Goal: Task Accomplishment & Management: Manage account settings

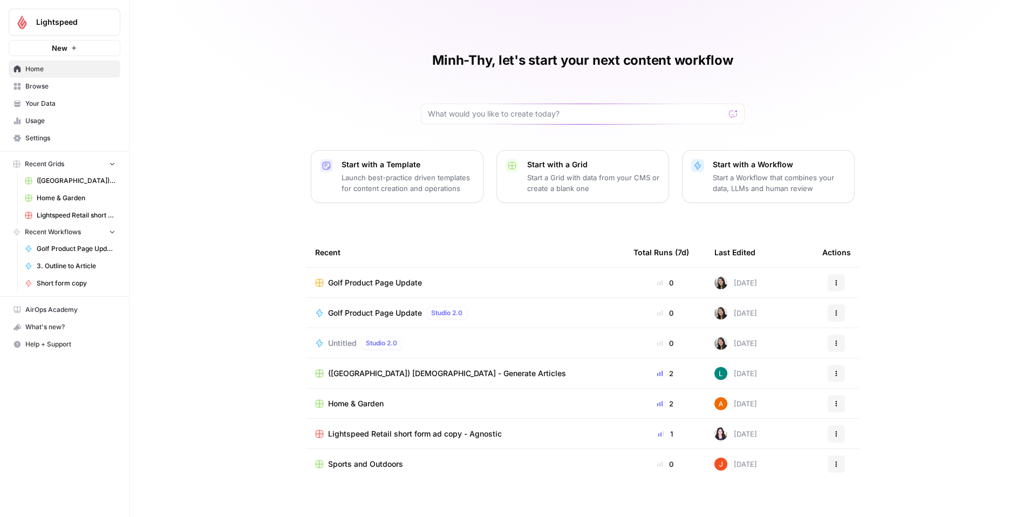
click at [39, 139] on span "Settings" at bounding box center [70, 138] width 90 height 10
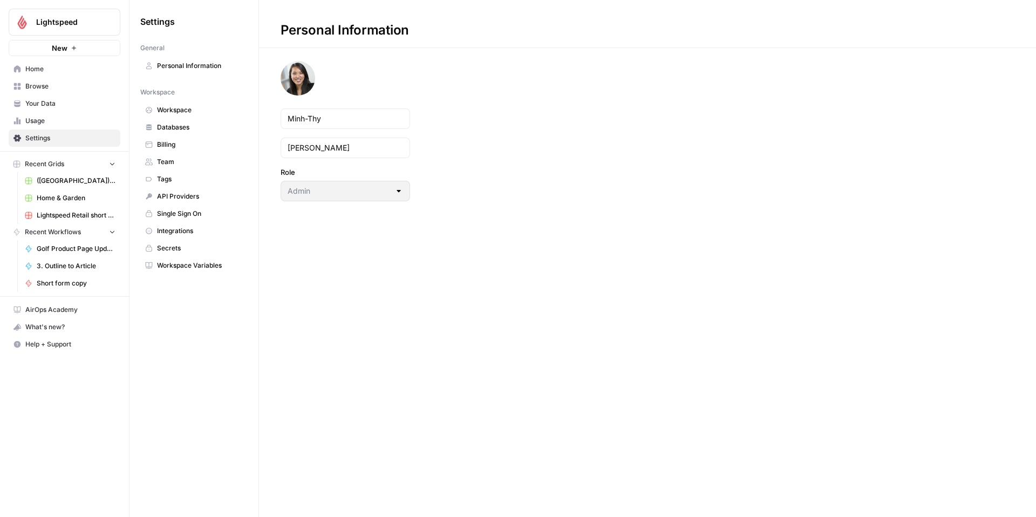
click at [176, 114] on span "Workspace" at bounding box center [200, 110] width 86 height 10
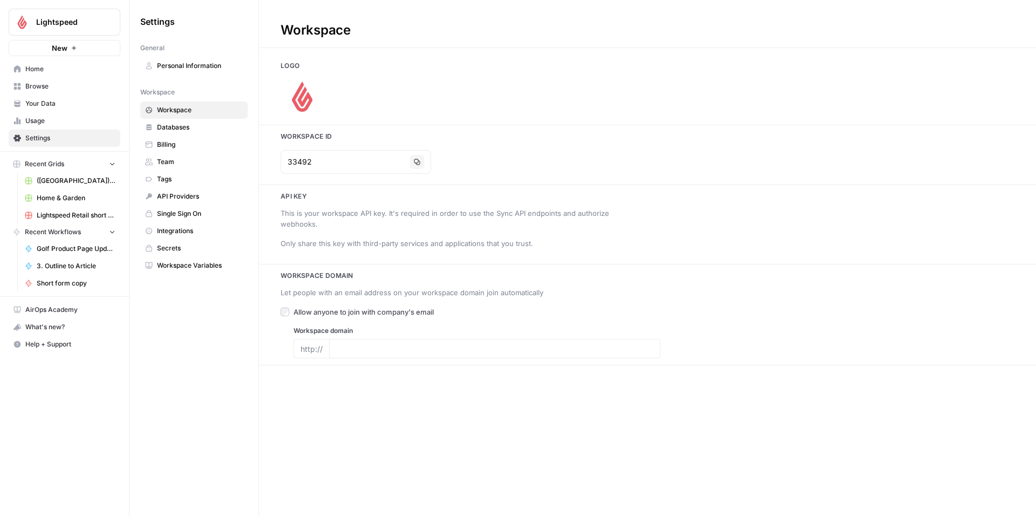
type input "[DOMAIN_NAME]"
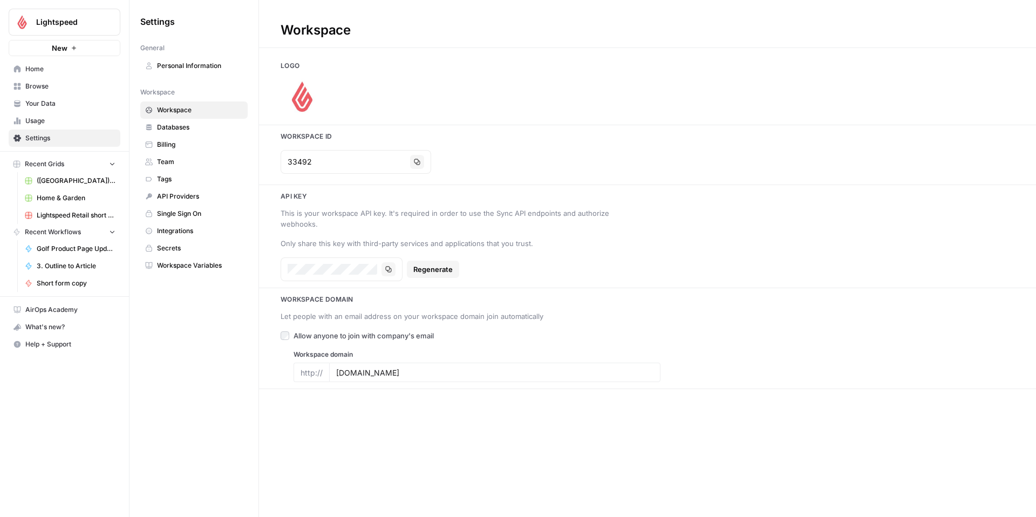
click at [179, 142] on span "Billing" at bounding box center [200, 145] width 86 height 10
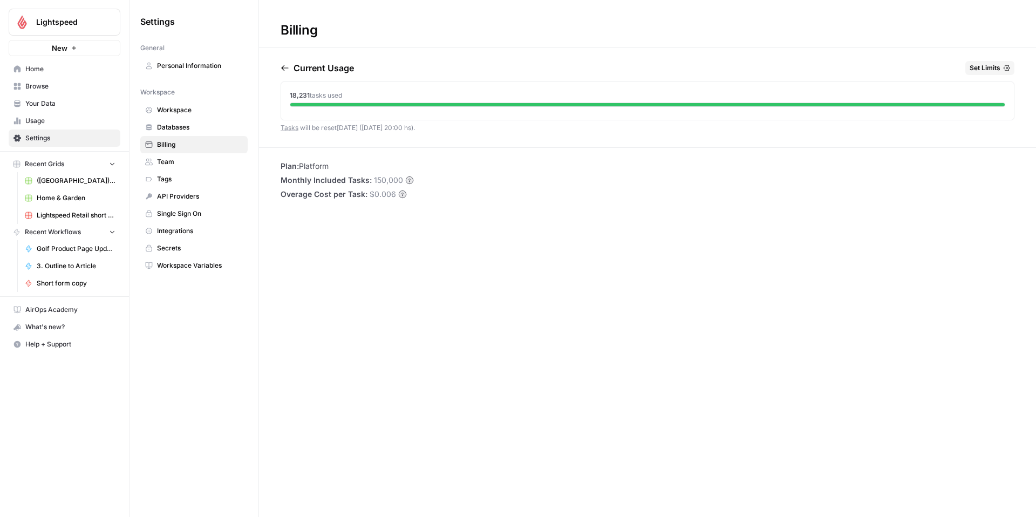
click at [173, 67] on span "Personal Information" at bounding box center [200, 66] width 86 height 10
